Goal: Task Accomplishment & Management: Use online tool/utility

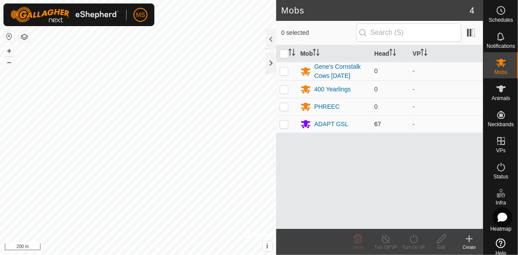
click at [285, 127] on td at bounding box center [286, 123] width 21 height 17
checkbox input "true"
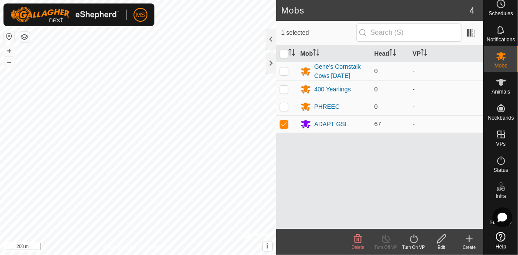
scroll to position [13, 0]
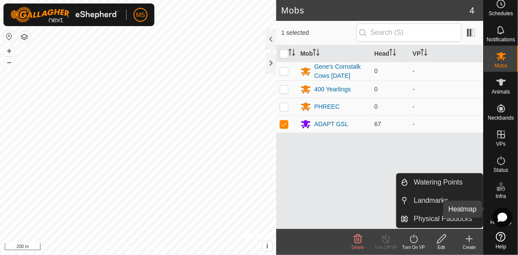
click at [497, 211] on rect at bounding box center [498, 212] width 2 height 2
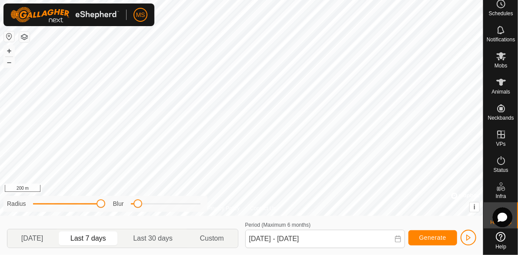
drag, startPoint x: 74, startPoint y: 204, endPoint x: 100, endPoint y: 204, distance: 25.7
click at [100, 204] on span at bounding box center [101, 203] width 9 height 9
click at [414, 234] on button "Generate" at bounding box center [433, 237] width 49 height 15
drag, startPoint x: 136, startPoint y: 203, endPoint x: 187, endPoint y: 197, distance: 50.8
click at [187, 197] on div "Radius Blur" at bounding box center [105, 204] width 204 height 16
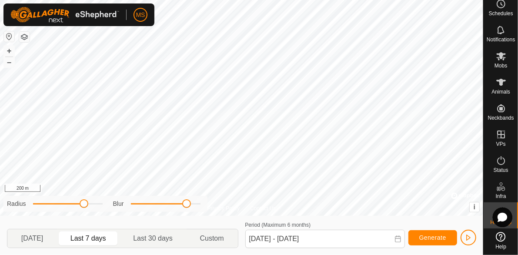
drag, startPoint x: 100, startPoint y: 202, endPoint x: 85, endPoint y: 206, distance: 14.8
click at [85, 206] on span at bounding box center [84, 203] width 9 height 9
click at [503, 81] on es-animals-svg-icon at bounding box center [501, 82] width 16 height 14
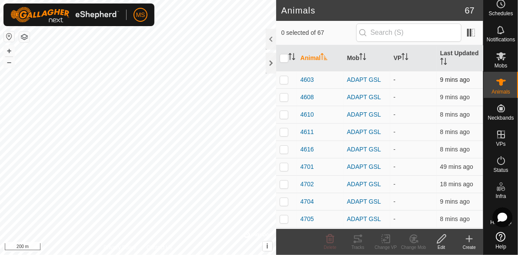
click at [287, 80] on p-checkbox at bounding box center [284, 79] width 9 height 7
checkbox input "true"
click at [361, 241] on icon at bounding box center [358, 239] width 10 height 10
